Goal: Check status

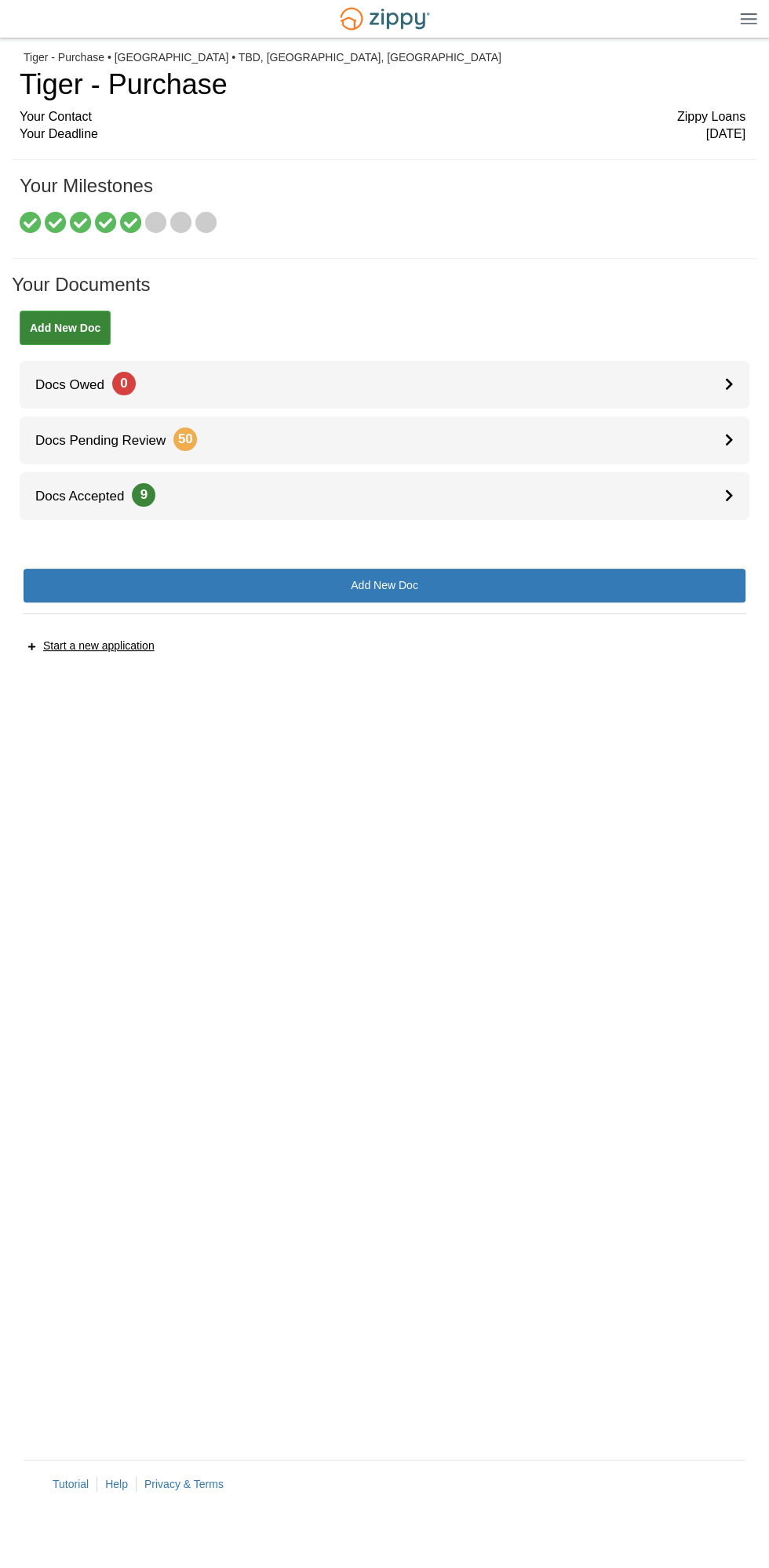
click at [153, 223] on icon at bounding box center [156, 223] width 22 height 22
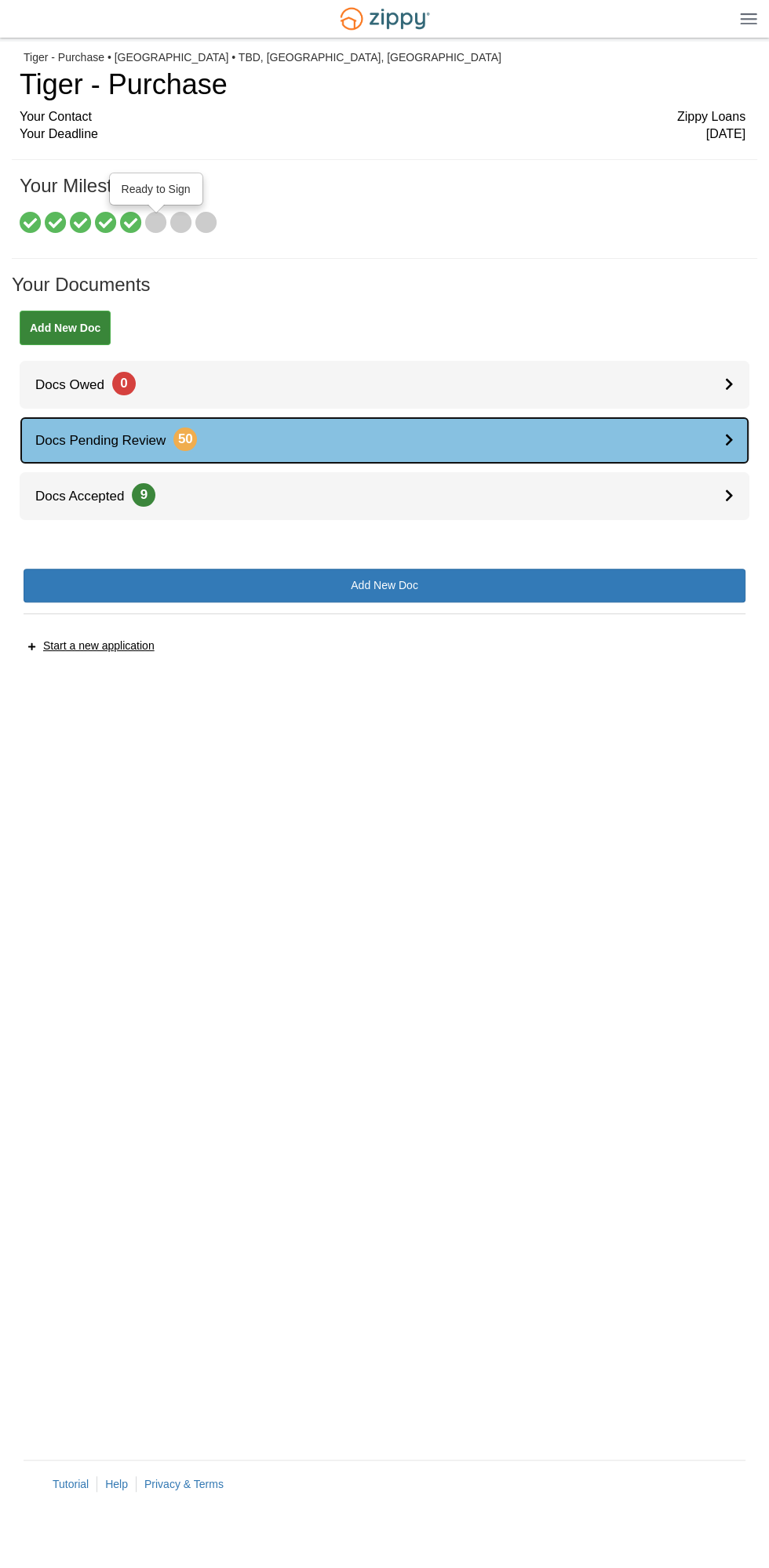
click at [737, 442] on div at bounding box center [737, 440] width 25 height 48
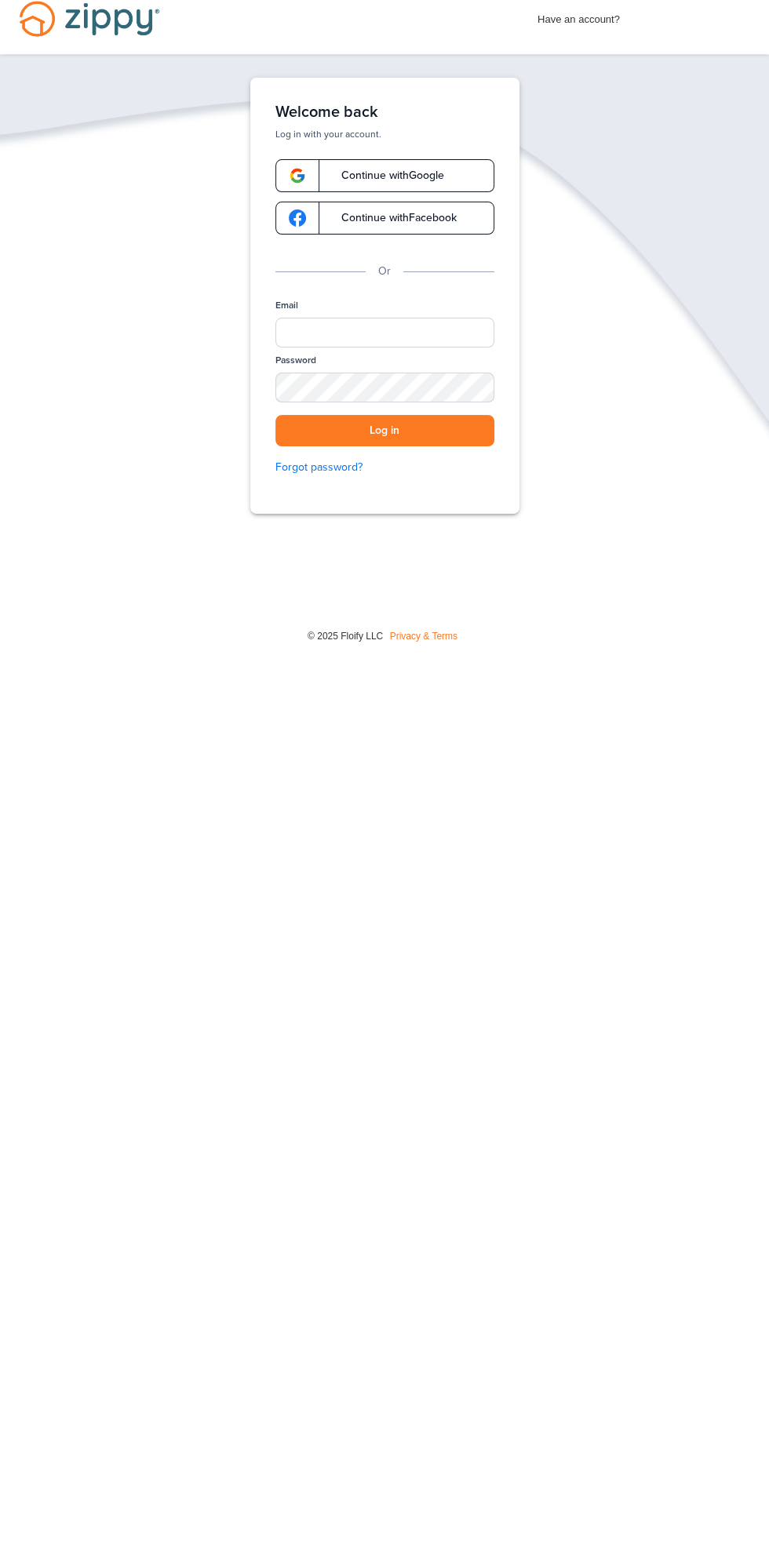
scroll to position [24, 0]
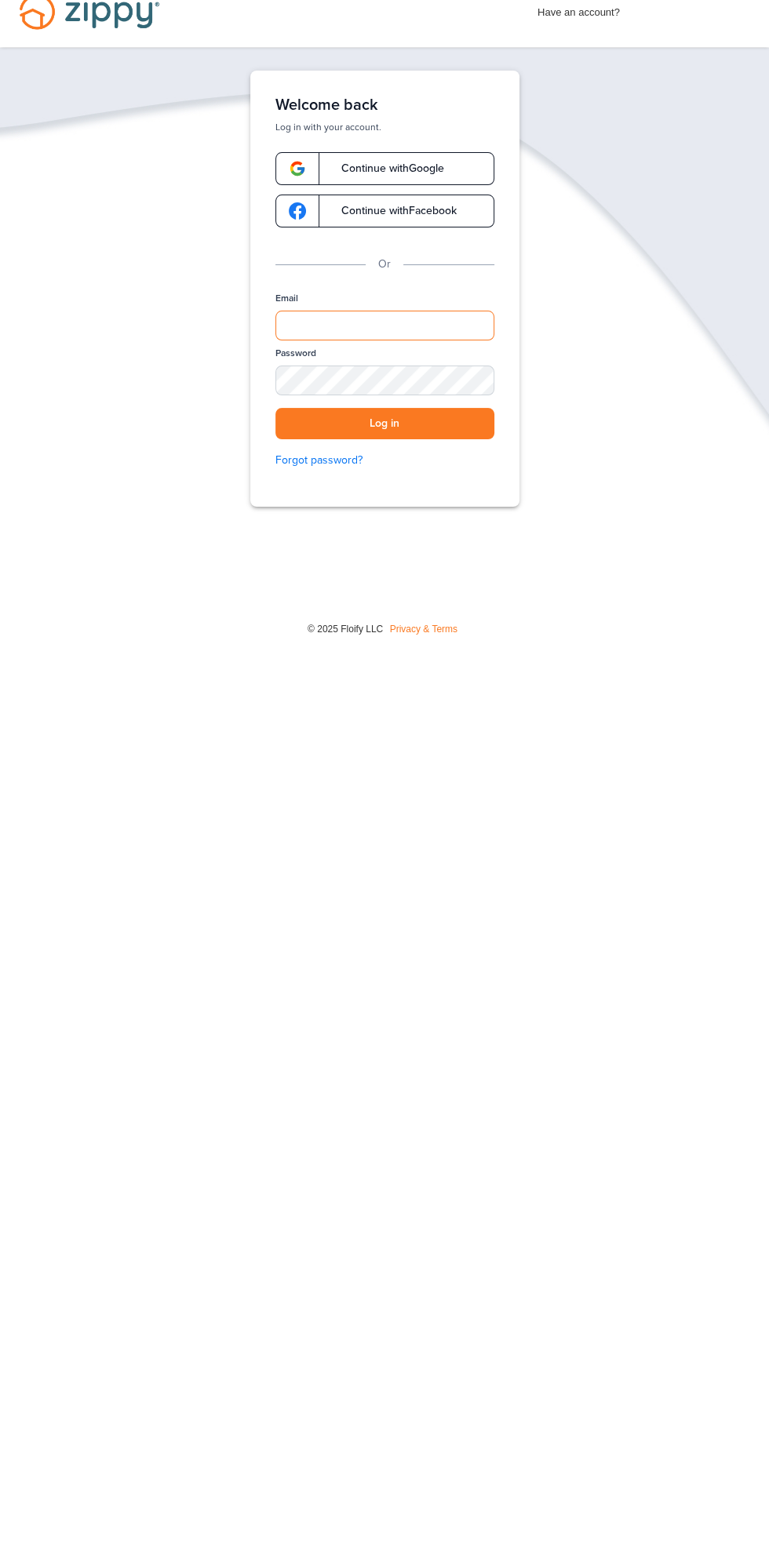
click at [453, 322] on input "Email" at bounding box center [384, 325] width 219 height 29
type input "**********"
click at [275, 408] on button "Log in" at bounding box center [384, 424] width 219 height 32
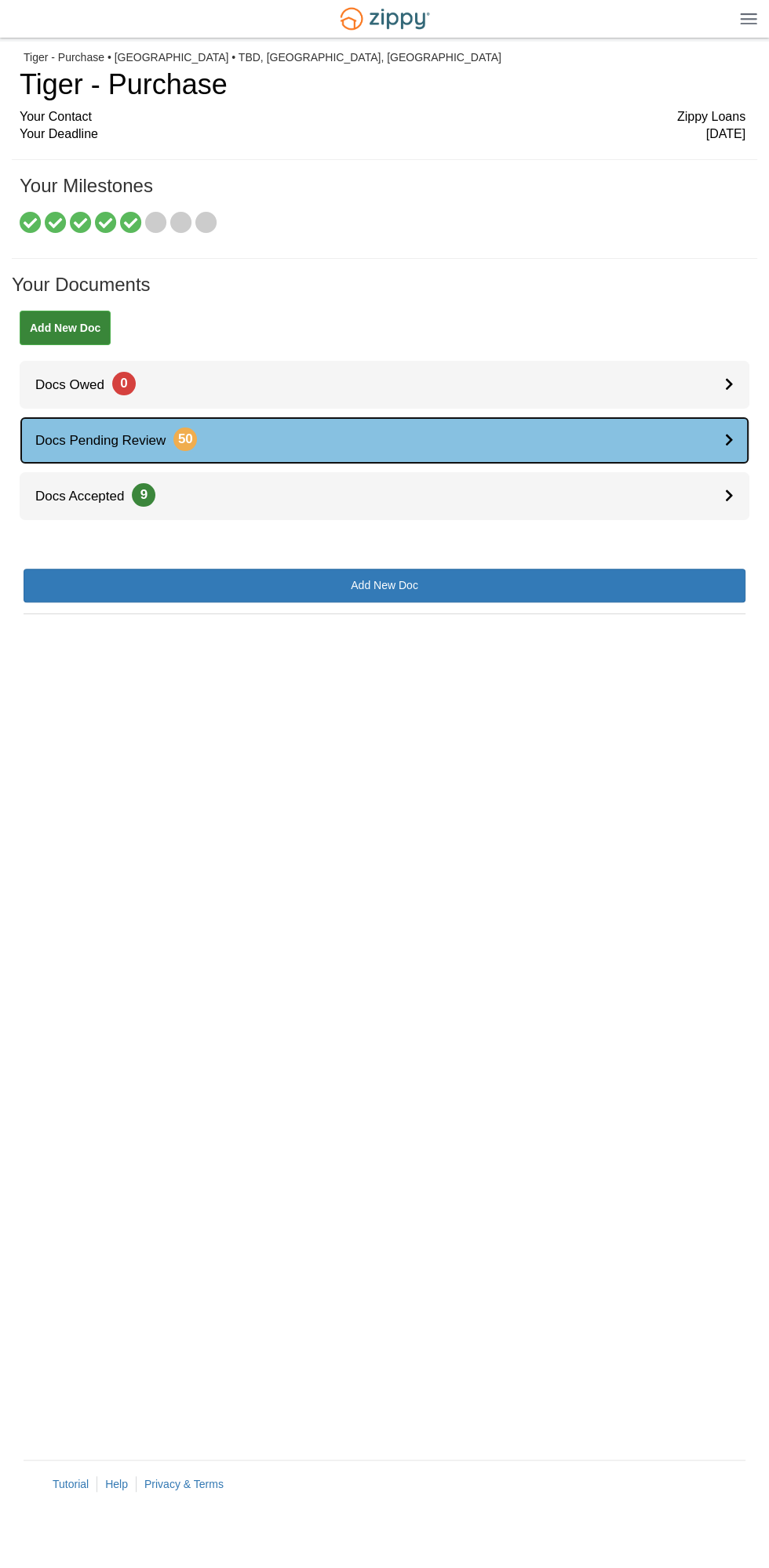
click at [223, 446] on link "Docs Pending Review 50" at bounding box center [384, 440] width 730 height 48
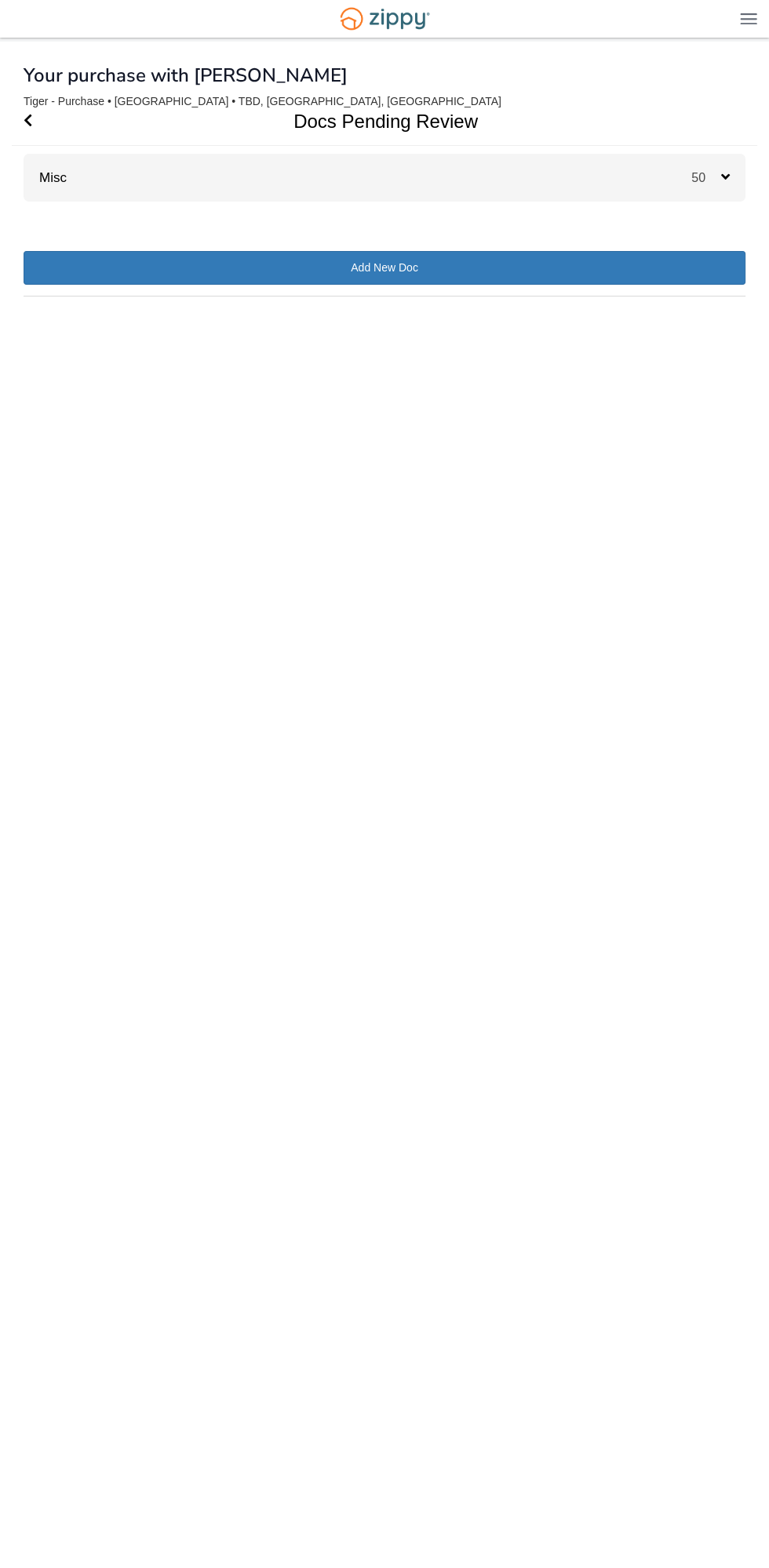
click at [756, 139] on div "× × × Pending Add Document Notice document will be included in the email sent t…" at bounding box center [384, 782] width 745 height 1481
click at [735, 200] on div "50" at bounding box center [718, 177] width 54 height 48
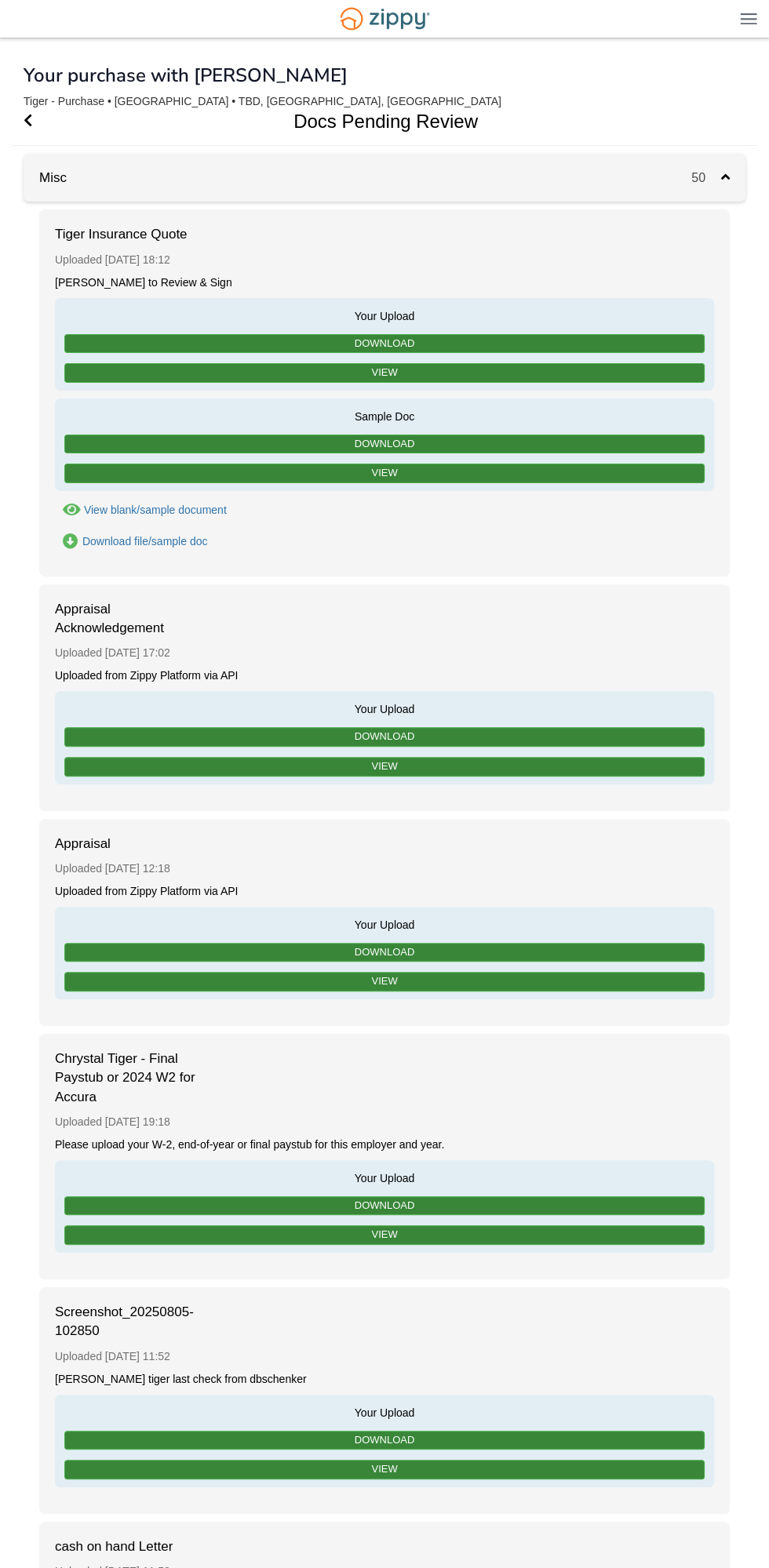
click at [748, 23] on img at bounding box center [749, 19] width 18 height 12
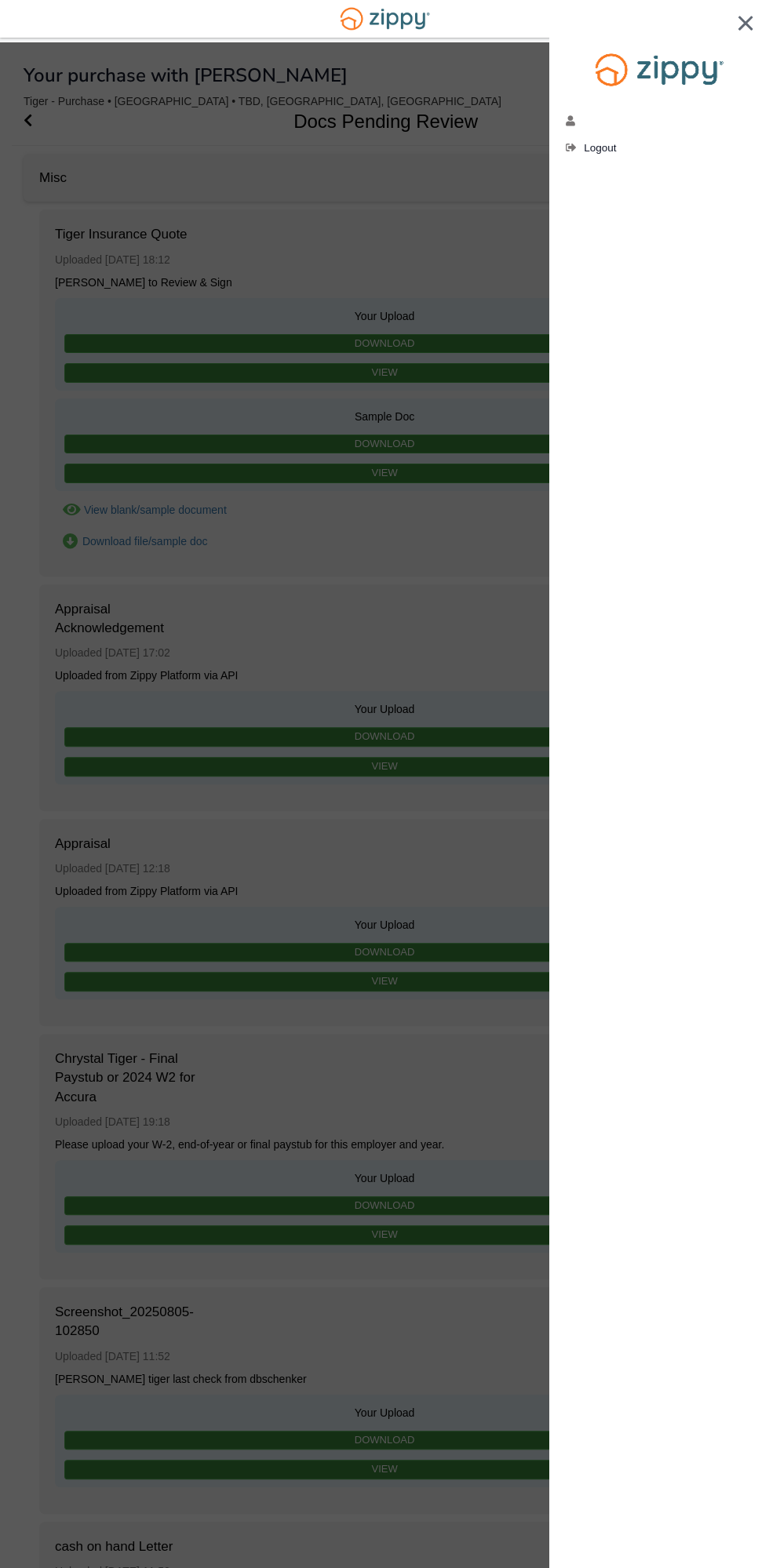
click at [490, 464] on div at bounding box center [384, 784] width 769 height 1568
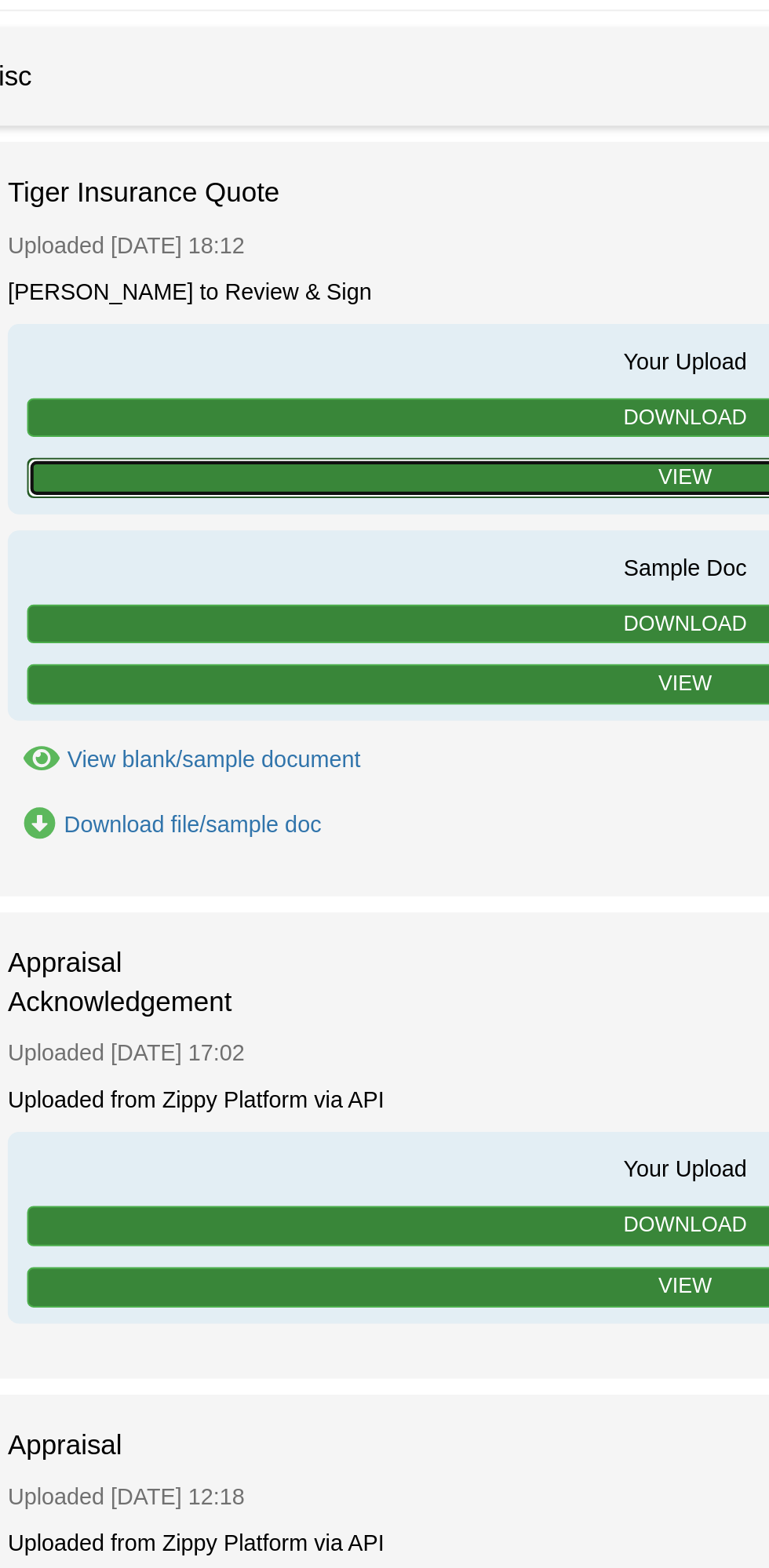
click at [389, 373] on link "View" at bounding box center [384, 373] width 640 height 20
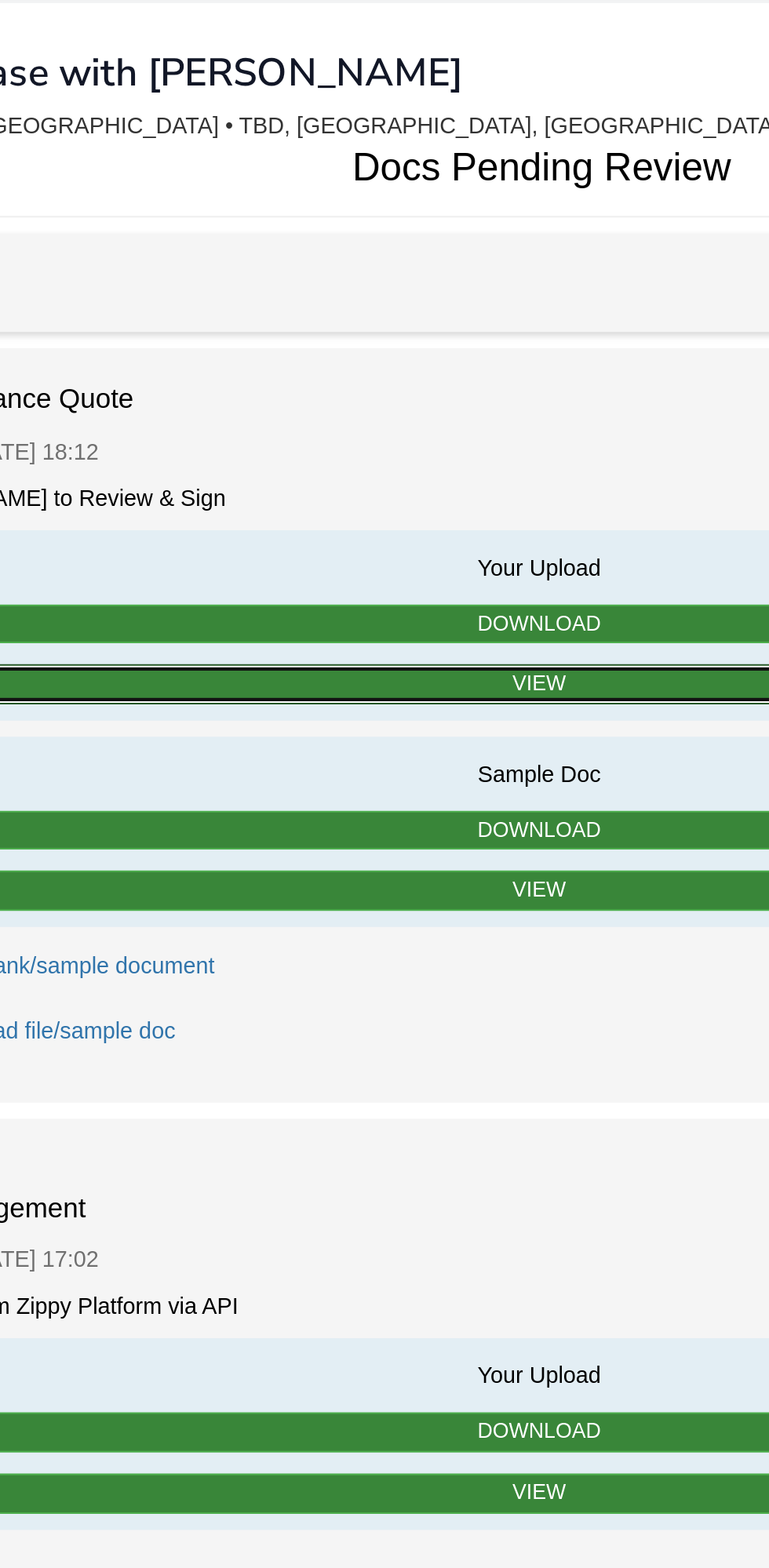
click at [398, 373] on link "View" at bounding box center [384, 373] width 640 height 20
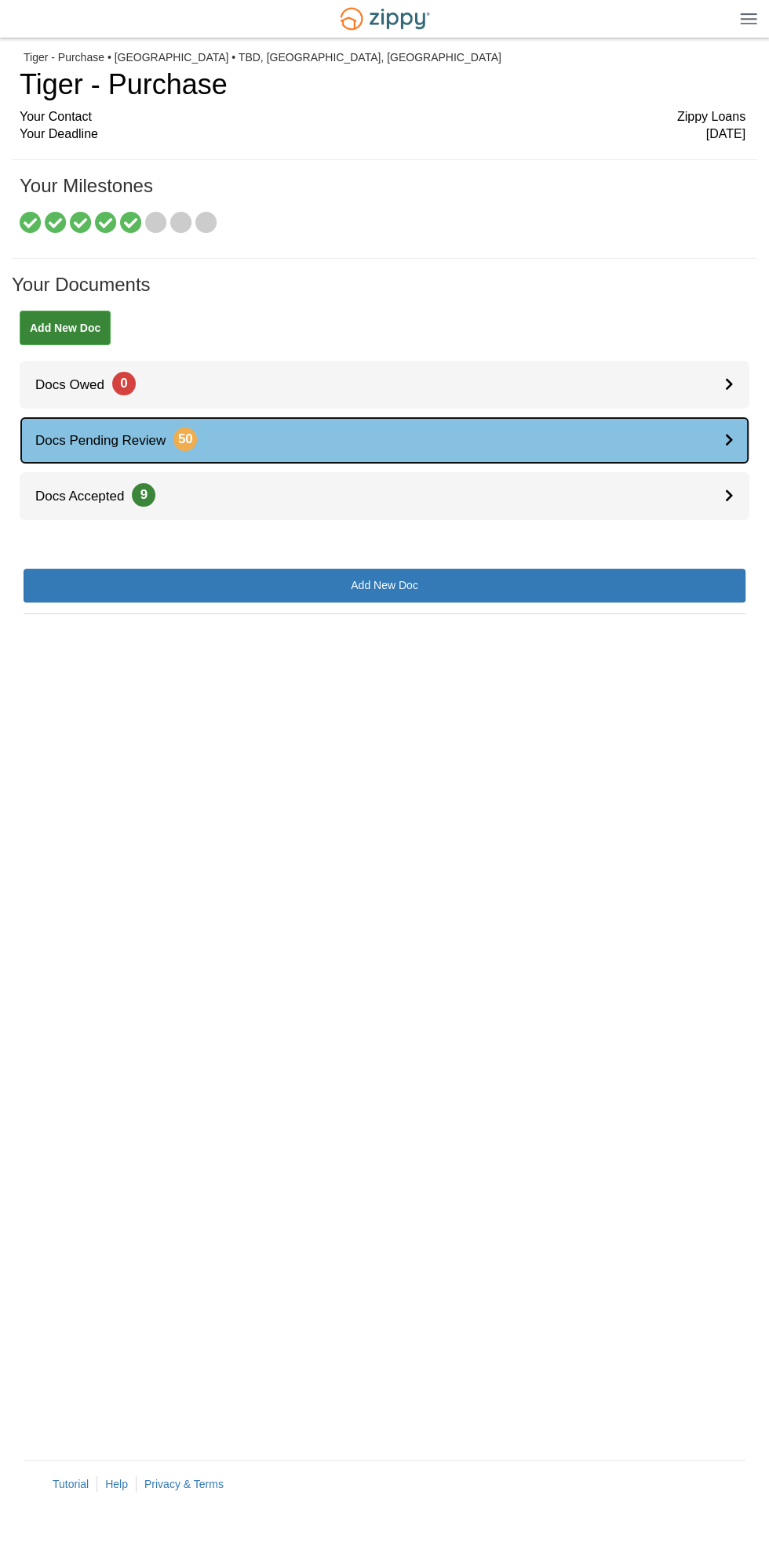
click at [192, 446] on span "Docs Pending Review 50" at bounding box center [108, 440] width 177 height 15
